Goal: Task Accomplishment & Management: Manage account settings

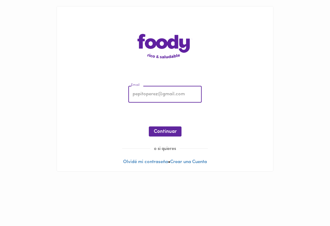
type input "[EMAIL_ADDRESS][DOMAIN_NAME]"
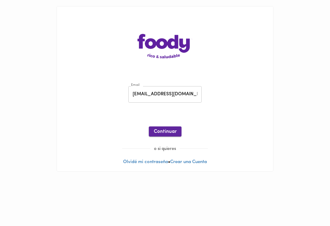
click at [166, 132] on span "Continuar" at bounding box center [164, 132] width 23 height 6
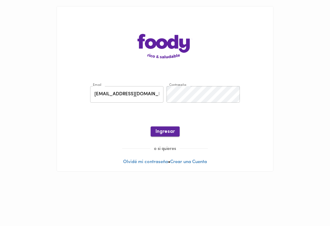
click at [169, 134] on span "Ingresar" at bounding box center [164, 132] width 19 height 6
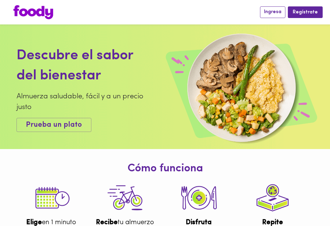
click at [272, 15] on span "Ingresa" at bounding box center [272, 12] width 17 height 6
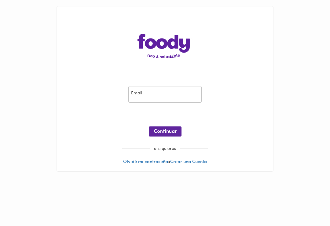
click at [175, 96] on input "email" at bounding box center [164, 94] width 73 height 17
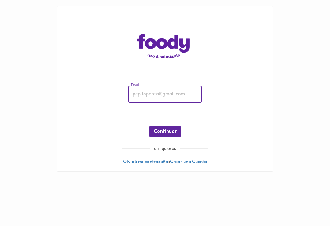
type input "cambuitrago@gmail.com"
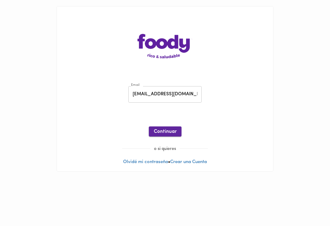
click at [170, 135] on button "Continuar" at bounding box center [165, 131] width 33 height 10
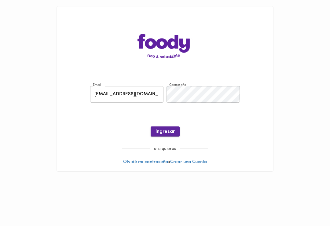
click at [170, 135] on button "Ingresar" at bounding box center [164, 131] width 29 height 10
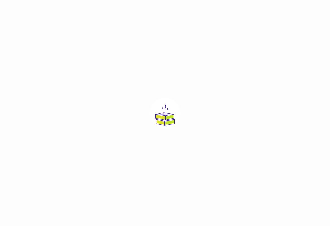
click at [271, 72] on div at bounding box center [165, 113] width 330 height 226
click at [283, 45] on div at bounding box center [165, 113] width 330 height 226
click at [171, 111] on img at bounding box center [165, 113] width 31 height 31
click at [163, 122] on img at bounding box center [165, 113] width 31 height 31
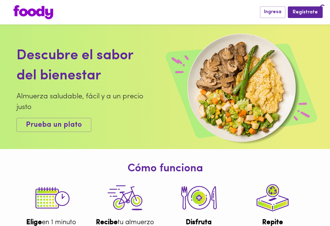
scroll to position [10, 0]
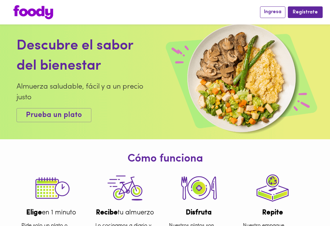
click at [277, 14] on span "Ingresa" at bounding box center [272, 12] width 17 height 6
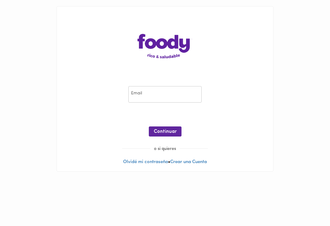
click at [158, 98] on input "email" at bounding box center [164, 94] width 73 height 17
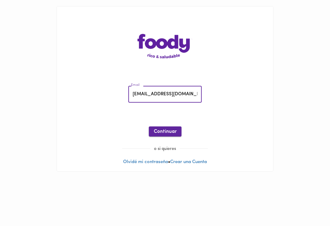
type input "johannagonzalezpn@gmail.com"
click at [175, 131] on span "Continuar" at bounding box center [164, 132] width 23 height 6
